Goal: Check status: Check status

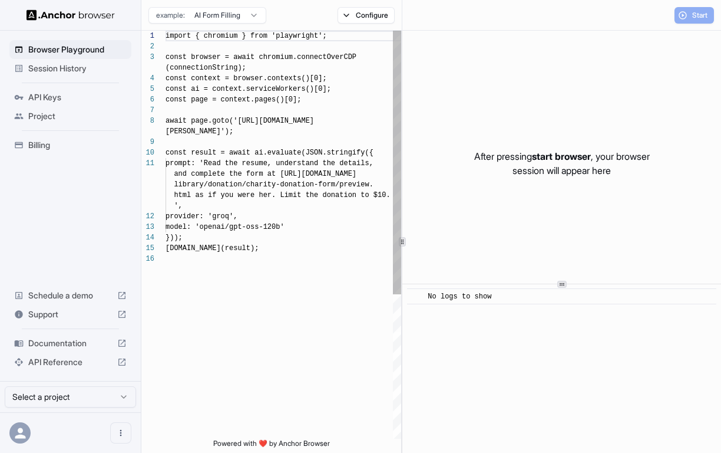
scroll to position [85, 0]
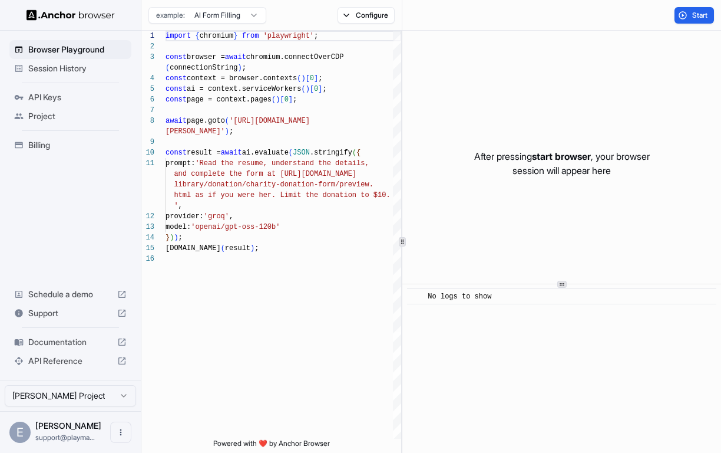
click at [87, 64] on span "Session History" at bounding box center [77, 68] width 98 height 12
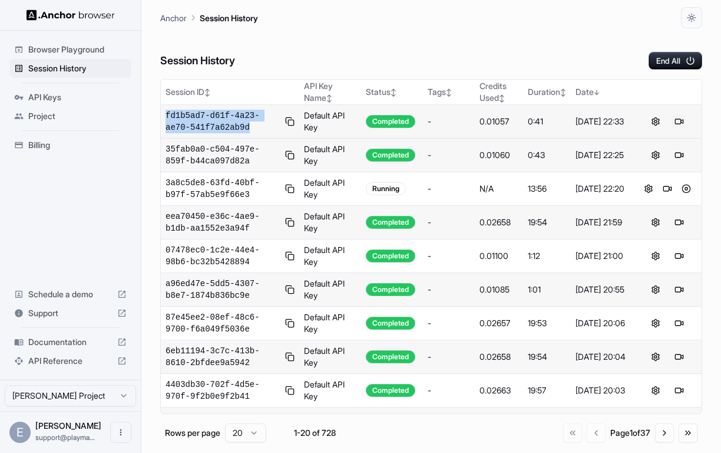
click at [681, 119] on button at bounding box center [679, 121] width 14 height 14
click at [496, 43] on div "Session History End All" at bounding box center [431, 48] width 542 height 41
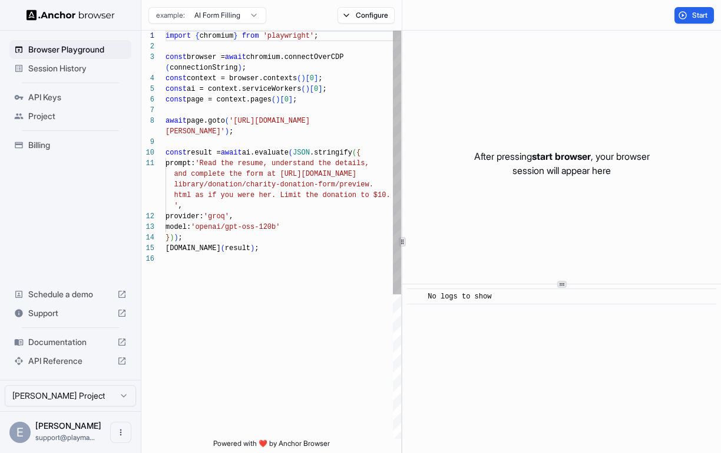
scroll to position [85, 0]
click at [91, 72] on span "Session History" at bounding box center [77, 68] width 98 height 12
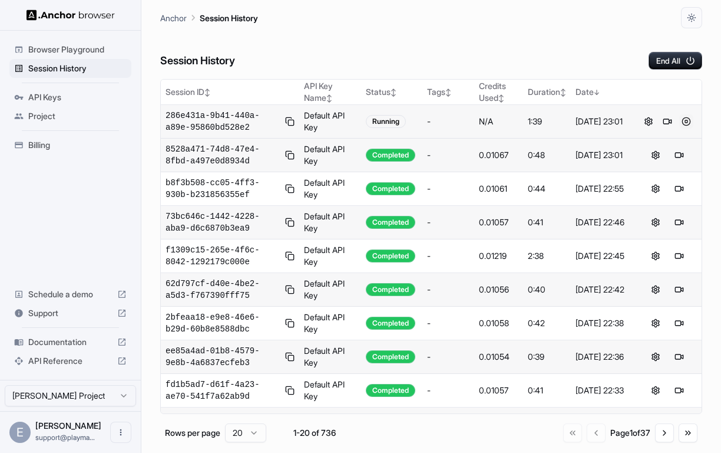
click at [685, 123] on button at bounding box center [686, 121] width 14 height 14
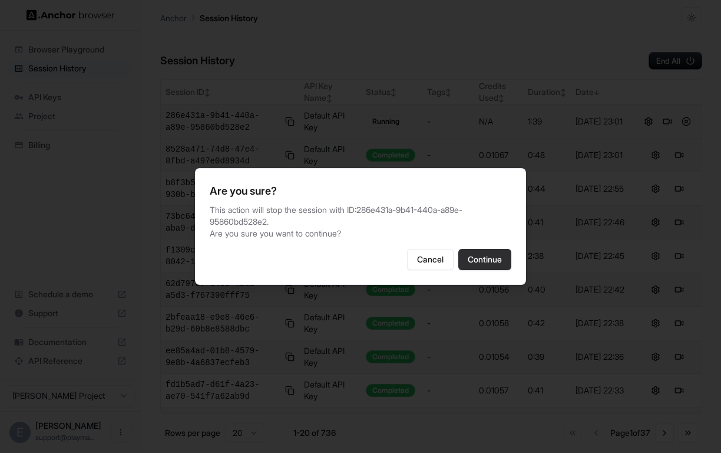
click at [486, 249] on button "Continue" at bounding box center [484, 259] width 53 height 21
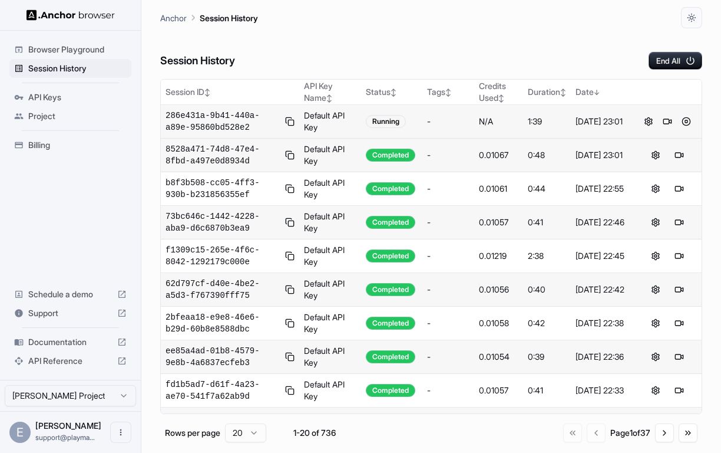
click at [483, 50] on div "Session History End All" at bounding box center [431, 48] width 542 height 41
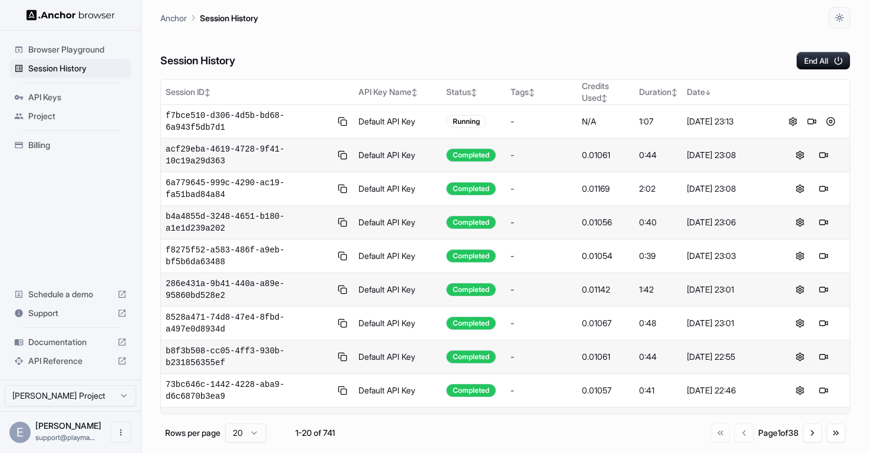
click at [564, 61] on div "Session History End All" at bounding box center [504, 48] width 689 height 41
click at [811, 121] on button at bounding box center [811, 121] width 14 height 14
